Goal: Find specific page/section: Find specific page/section

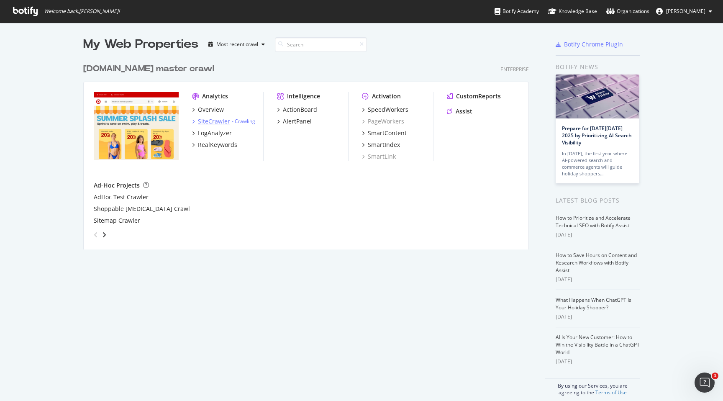
click at [198, 118] on div "SiteCrawler" at bounding box center [214, 121] width 32 height 8
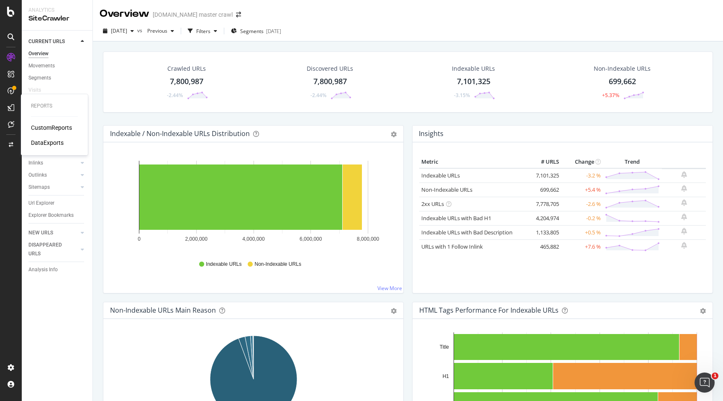
click at [51, 142] on div "DataExports" at bounding box center [47, 143] width 33 height 8
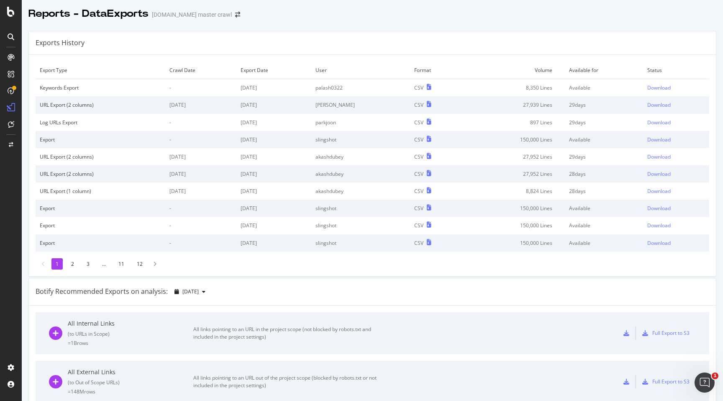
click at [359, 140] on td "slingshot" at bounding box center [360, 139] width 99 height 17
drag, startPoint x: 523, startPoint y: 141, endPoint x: 558, endPoint y: 139, distance: 35.2
click at [558, 139] on td "150,000 Lines" at bounding box center [514, 139] width 102 height 17
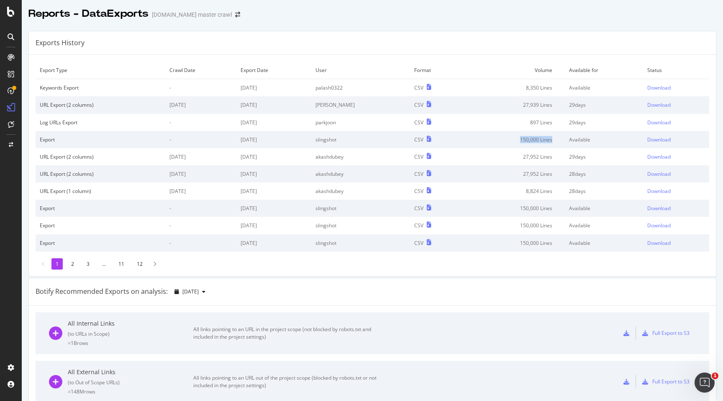
click at [560, 139] on td "150,000 Lines" at bounding box center [514, 139] width 102 height 17
drag, startPoint x: 522, startPoint y: 140, endPoint x: 555, endPoint y: 142, distance: 33.1
click at [555, 142] on td "150,000 Lines" at bounding box center [514, 139] width 102 height 17
click at [534, 138] on td "150,000 Lines" at bounding box center [514, 139] width 102 height 17
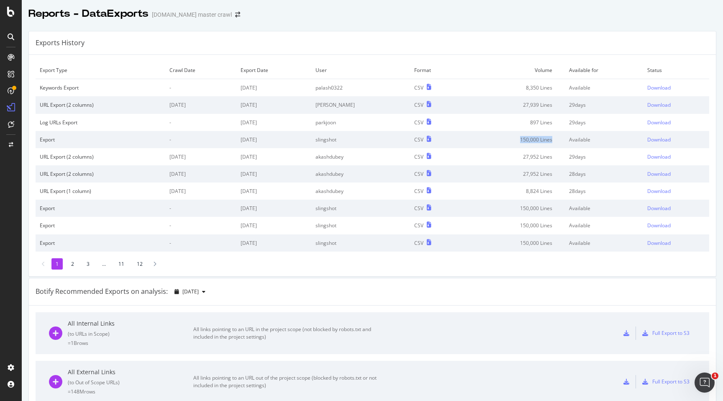
drag, startPoint x: 524, startPoint y: 137, endPoint x: 555, endPoint y: 141, distance: 32.0
click at [555, 141] on td "150,000 Lines" at bounding box center [514, 139] width 102 height 17
click at [544, 139] on td "150,000 Lines" at bounding box center [514, 139] width 102 height 17
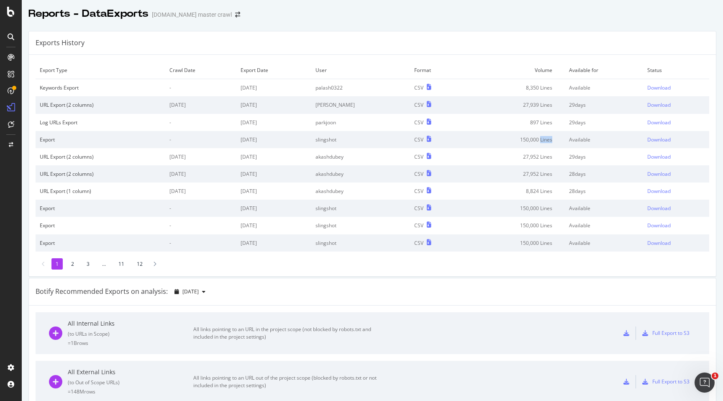
click at [544, 139] on td "150,000 Lines" at bounding box center [514, 139] width 102 height 17
click at [543, 139] on td "150,000 Lines" at bounding box center [514, 139] width 102 height 17
drag, startPoint x: 522, startPoint y: 139, endPoint x: 555, endPoint y: 141, distance: 32.7
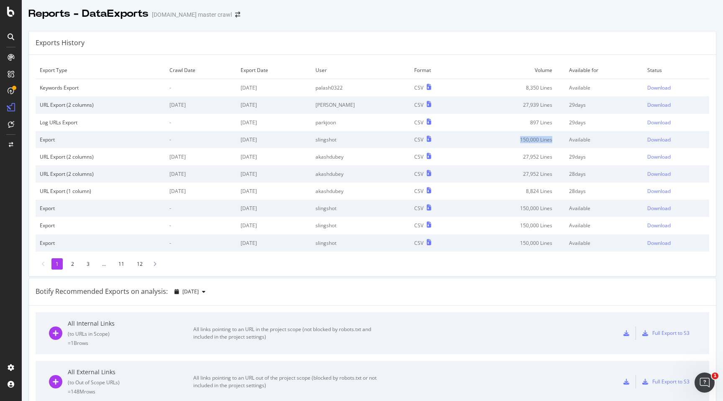
click at [555, 141] on td "150,000 Lines" at bounding box center [514, 139] width 102 height 17
click at [547, 140] on td "150,000 Lines" at bounding box center [514, 139] width 102 height 17
drag, startPoint x: 523, startPoint y: 140, endPoint x: 555, endPoint y: 140, distance: 31.8
click at [555, 140] on td "150,000 Lines" at bounding box center [514, 139] width 102 height 17
click at [542, 141] on td "150,000 Lines" at bounding box center [514, 139] width 102 height 17
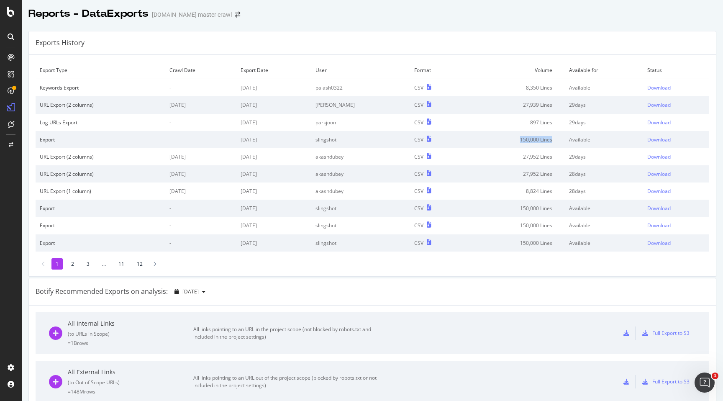
drag, startPoint x: 524, startPoint y: 138, endPoint x: 555, endPoint y: 139, distance: 31.0
click at [555, 139] on td "150,000 Lines" at bounding box center [514, 139] width 102 height 17
click at [539, 139] on td "150,000 Lines" at bounding box center [514, 139] width 102 height 17
